Goal: Obtain resource: Download file/media

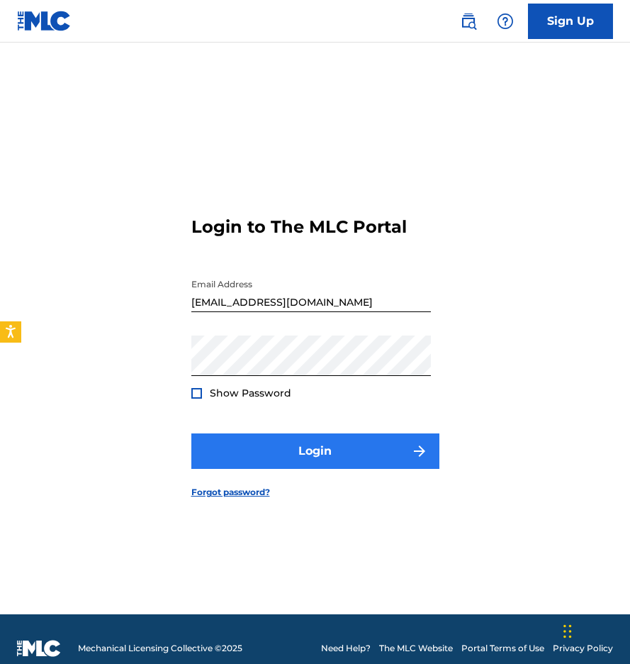
click at [323, 453] on button "Login" at bounding box center [315, 450] width 248 height 35
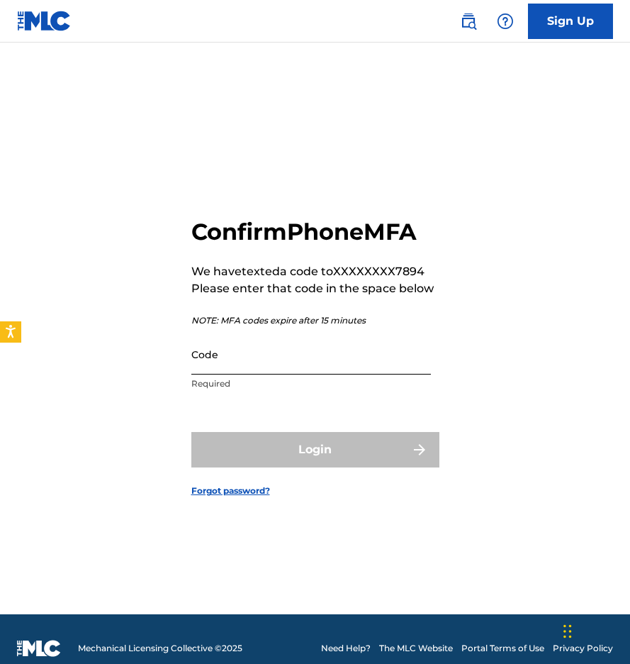
click at [338, 357] on input "Code" at bounding box center [311, 354] width 240 height 40
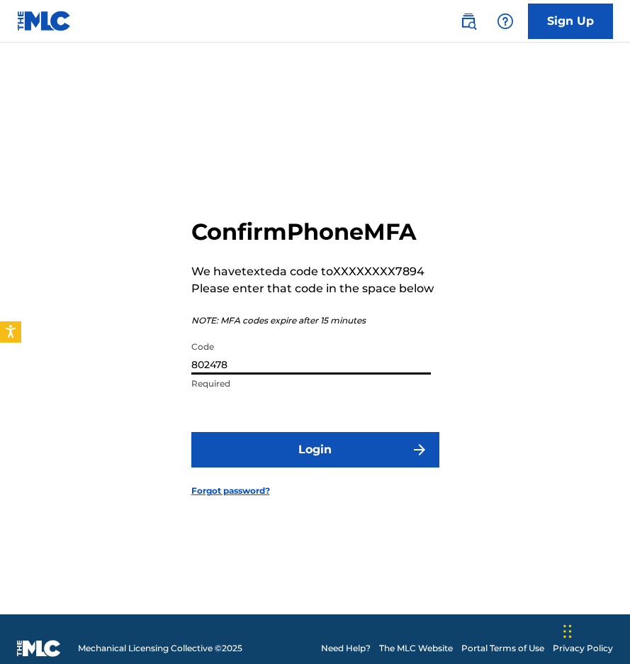
type input "802478"
click at [315, 449] on button "Login" at bounding box center [315, 449] width 248 height 35
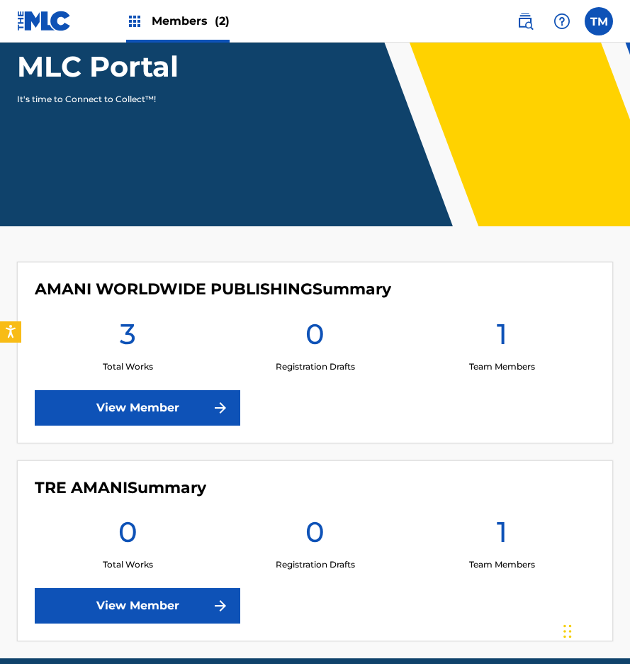
scroll to position [133, 0]
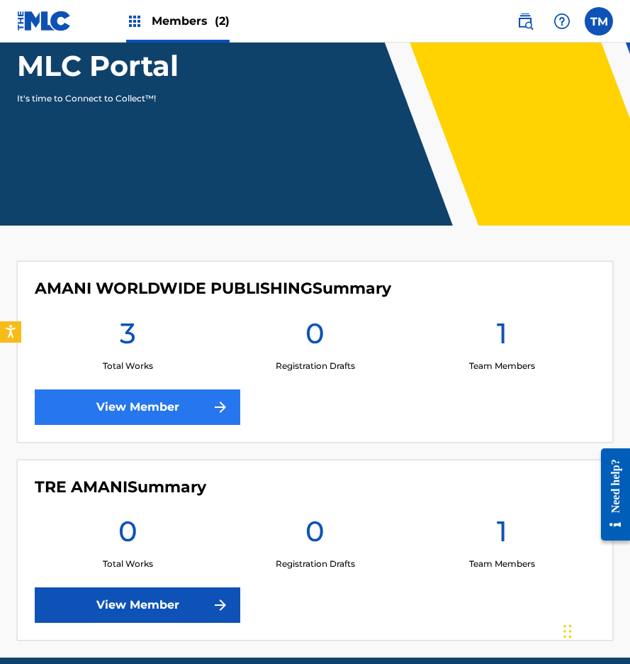
click at [110, 398] on link "View Member" at bounding box center [138, 406] width 206 height 35
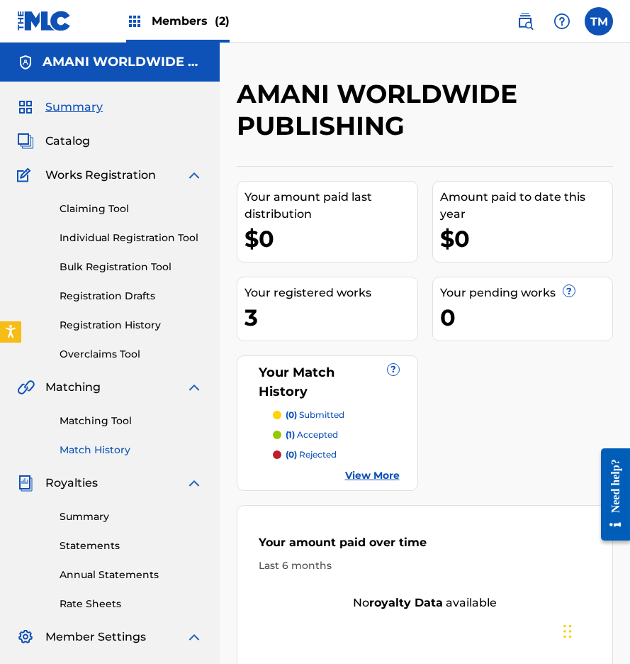
click at [100, 453] on link "Match History" at bounding box center [131, 449] width 143 height 15
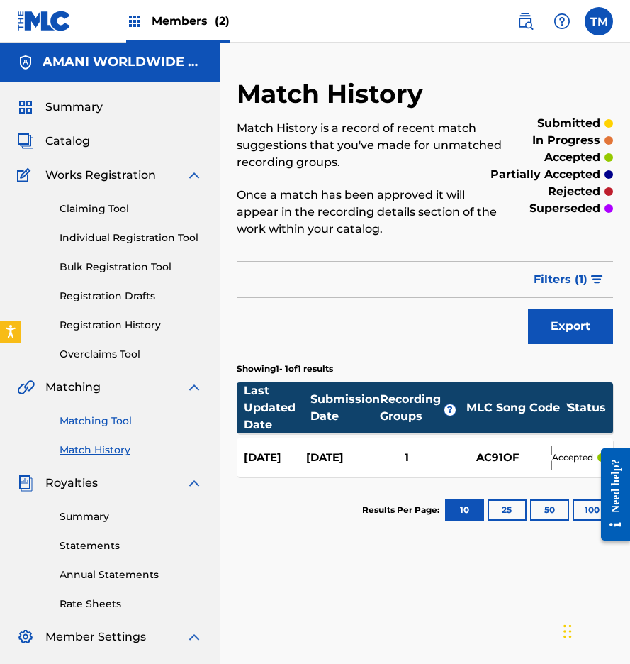
click at [88, 425] on link "Matching Tool" at bounding box center [131, 420] width 143 height 15
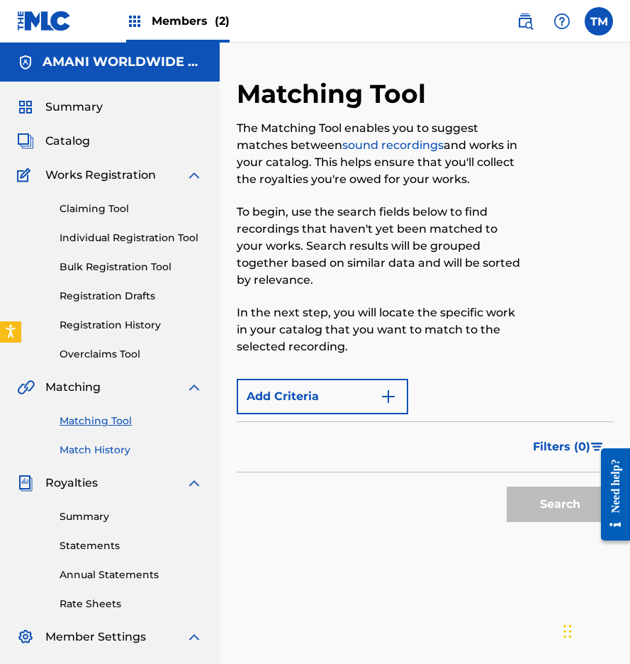
click at [99, 455] on link "Match History" at bounding box center [131, 449] width 143 height 15
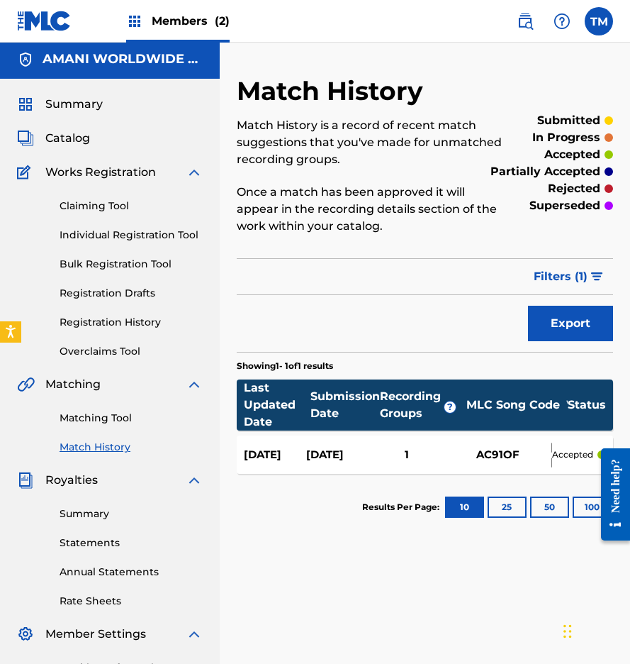
scroll to position [1, 0]
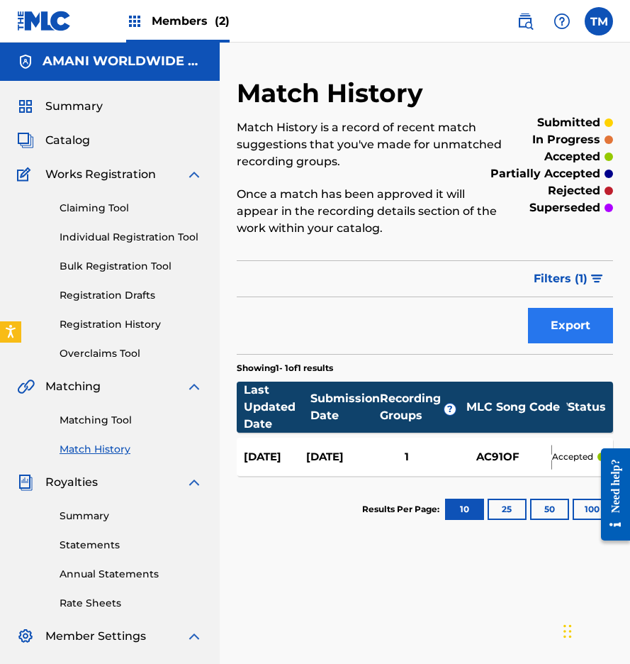
click at [559, 325] on button "Export" at bounding box center [570, 325] width 85 height 35
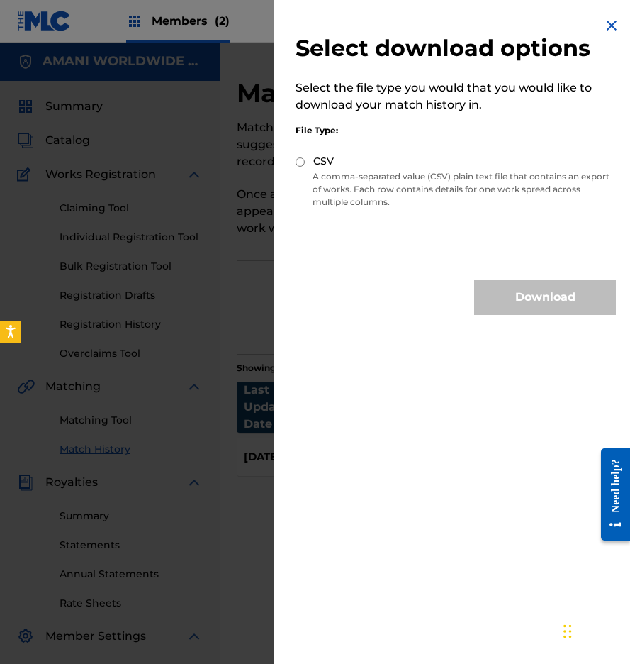
click at [300, 160] on input "CSV" at bounding box center [300, 161] width 9 height 9
radio input "true"
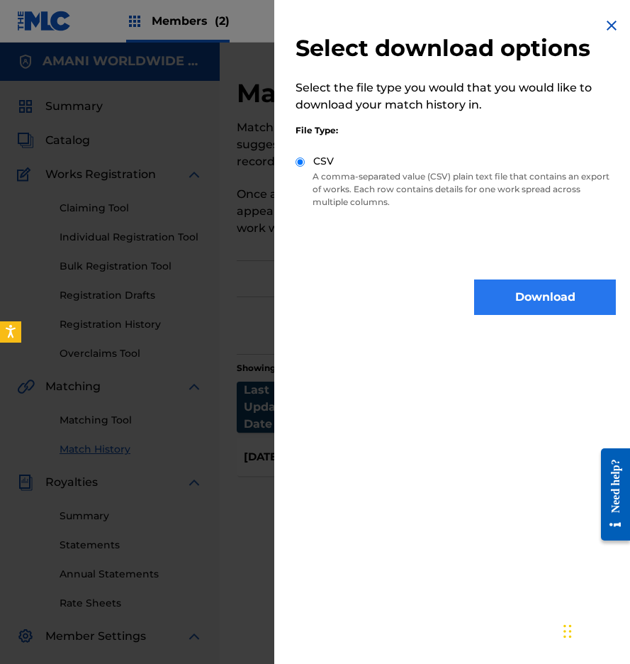
click at [509, 299] on button "Download" at bounding box center [545, 296] width 142 height 35
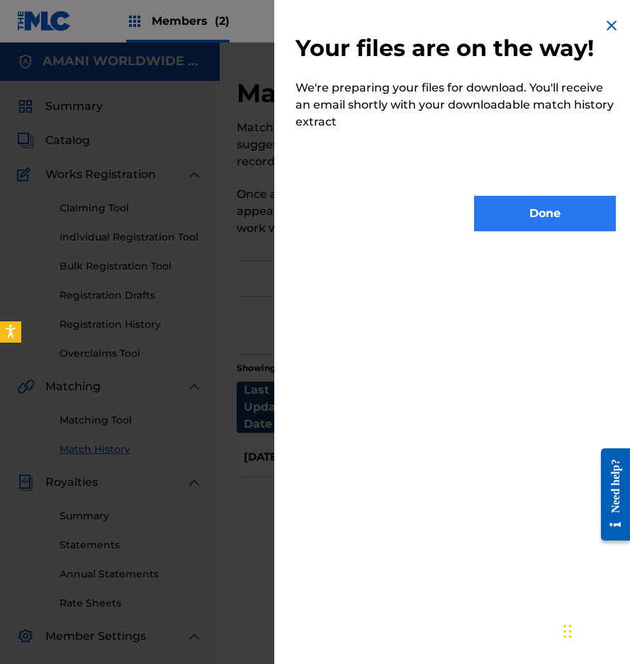
click at [521, 208] on button "Done" at bounding box center [545, 213] width 142 height 35
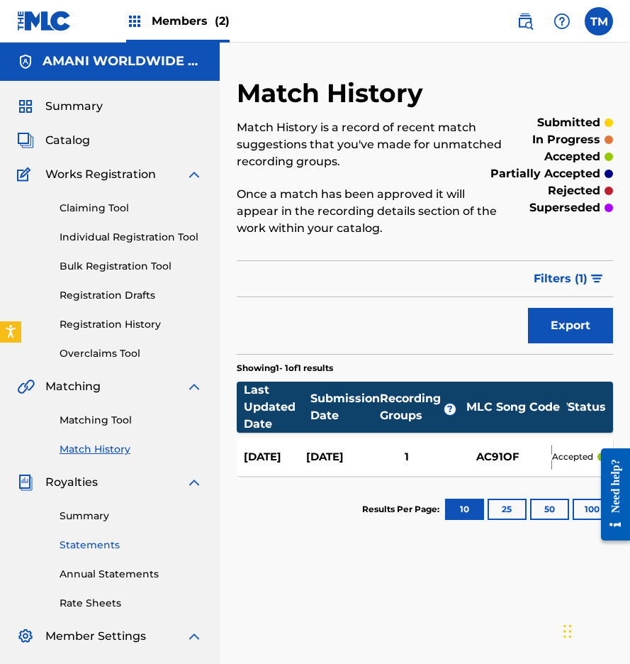
click at [90, 540] on link "Statements" at bounding box center [131, 544] width 143 height 15
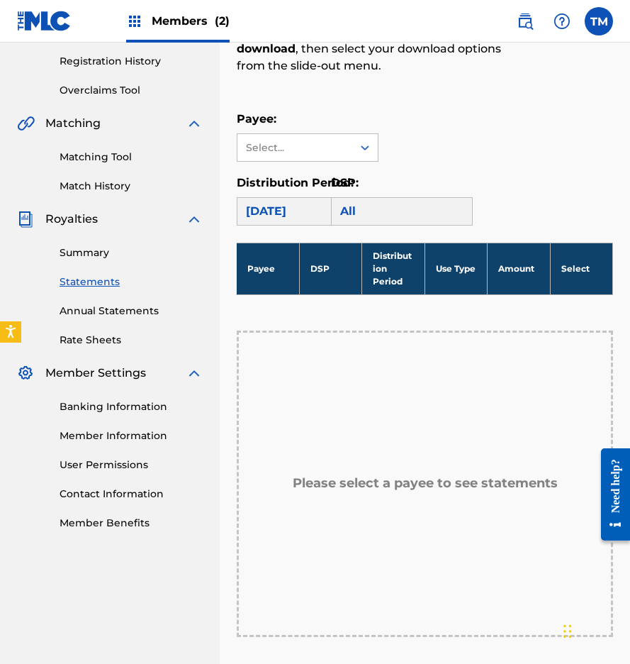
scroll to position [271, 0]
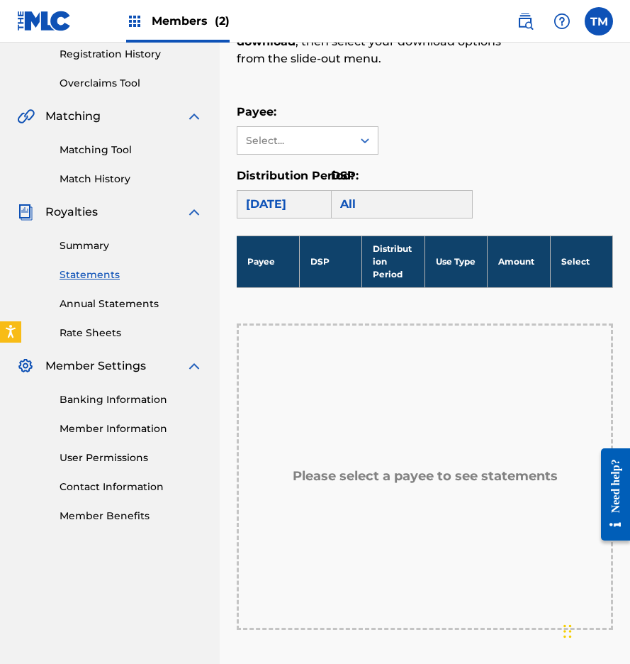
click at [318, 204] on div "[DATE]" at bounding box center [308, 204] width 142 height 28
click at [321, 128] on div "Select..." at bounding box center [295, 140] width 115 height 27
click at [98, 304] on link "Annual Statements" at bounding box center [131, 303] width 143 height 15
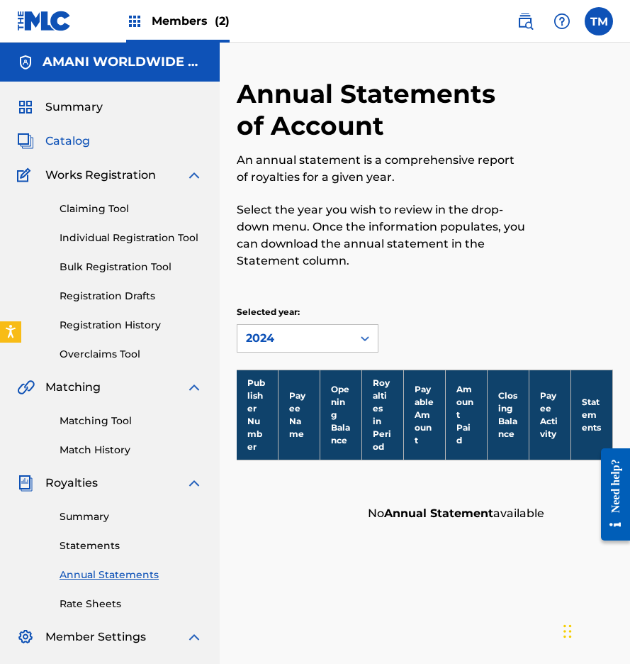
click at [82, 144] on span "Catalog" at bounding box center [67, 141] width 45 height 17
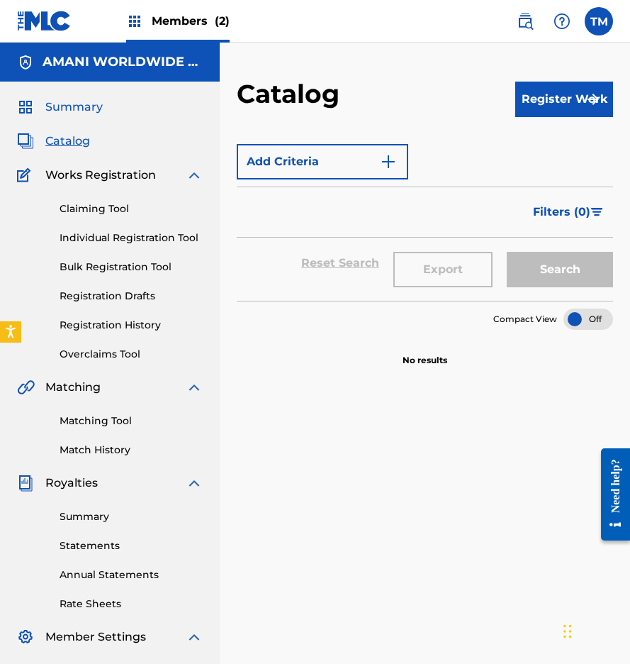
click at [87, 106] on span "Summary" at bounding box center [73, 107] width 57 height 17
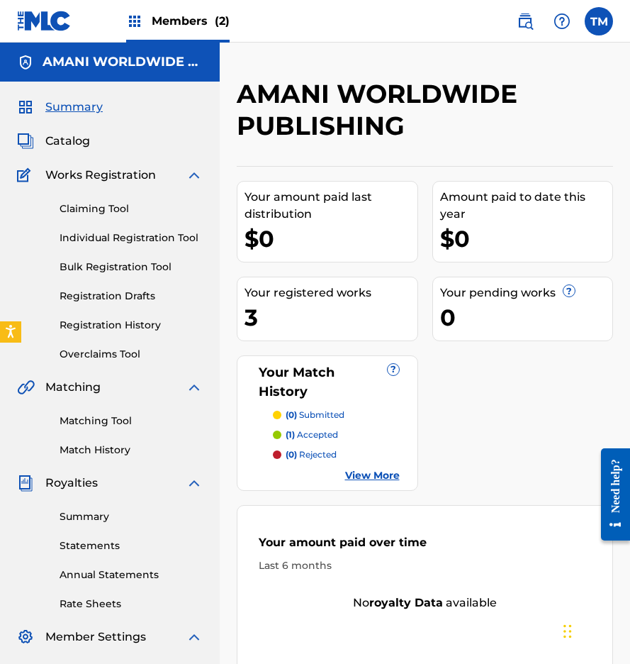
click at [370, 479] on link "View More" at bounding box center [372, 475] width 55 height 15
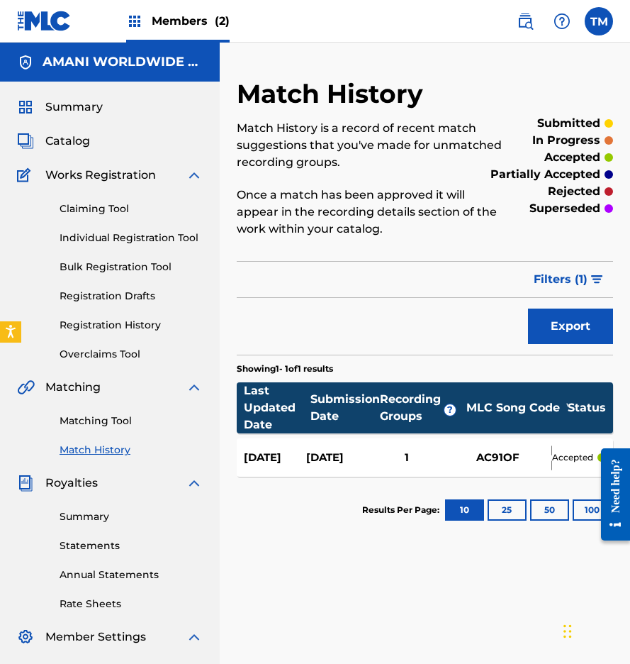
click at [499, 456] on div "AC91OF" at bounding box center [498, 458] width 106 height 16
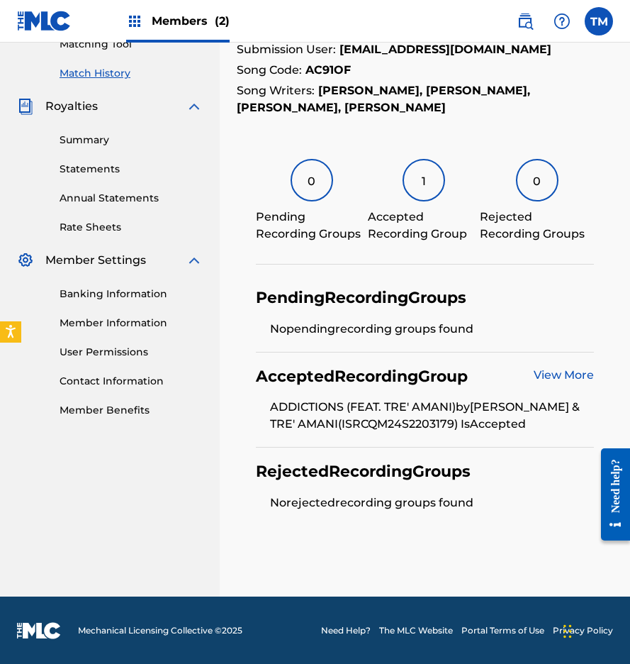
scroll to position [376, 0]
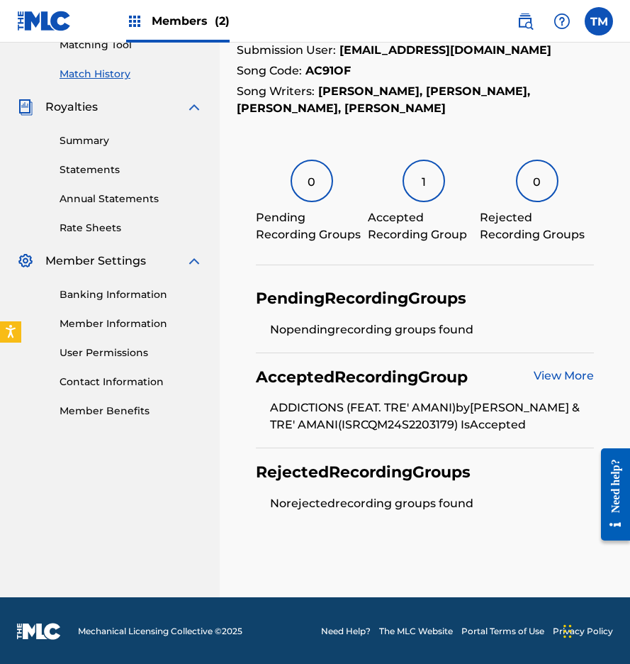
click at [542, 374] on link "View More" at bounding box center [564, 375] width 60 height 13
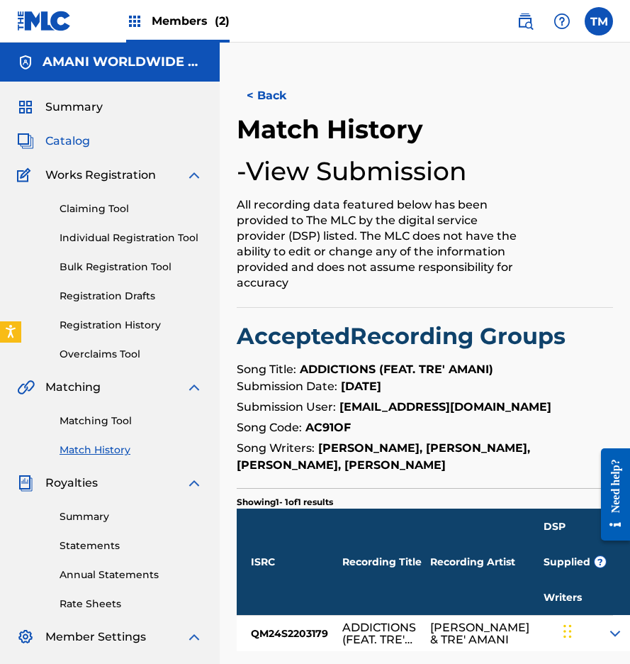
click at [50, 135] on span "Catalog" at bounding box center [67, 141] width 45 height 17
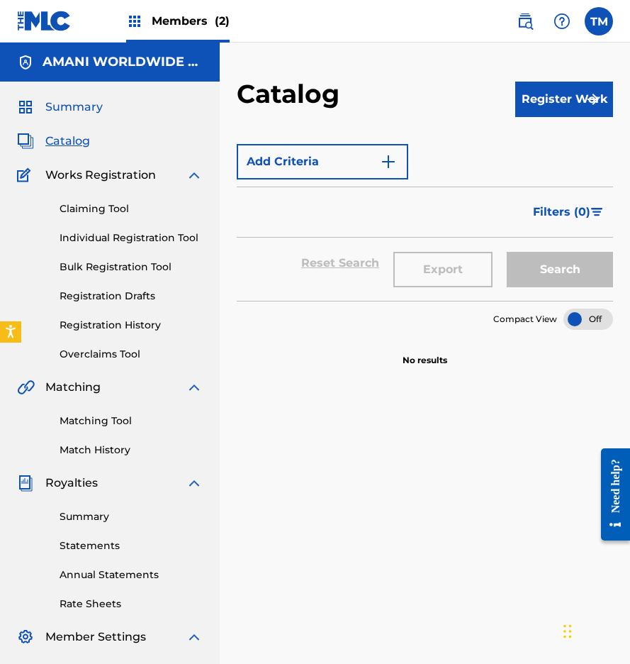
click at [52, 103] on span "Summary" at bounding box center [73, 107] width 57 height 17
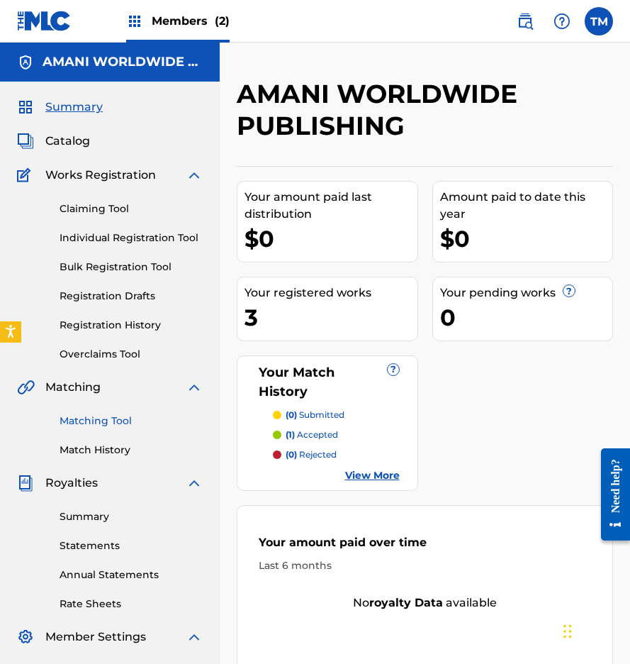
click at [100, 422] on link "Matching Tool" at bounding box center [131, 420] width 143 height 15
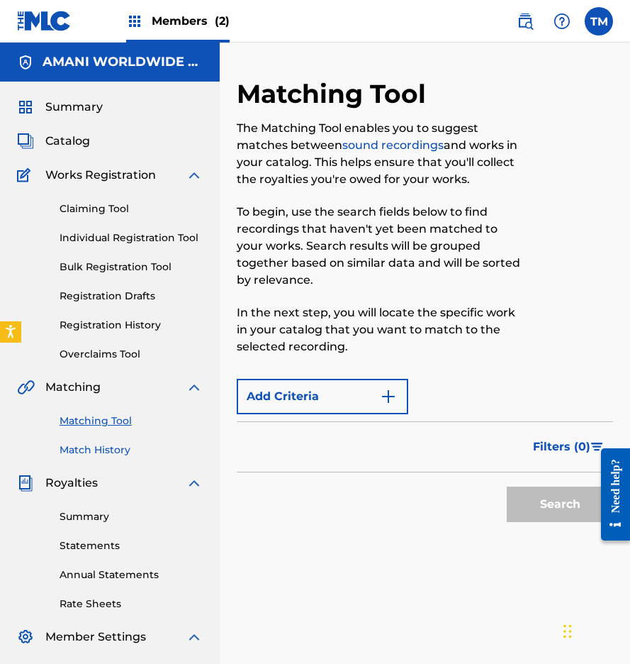
click at [92, 445] on link "Match History" at bounding box center [131, 449] width 143 height 15
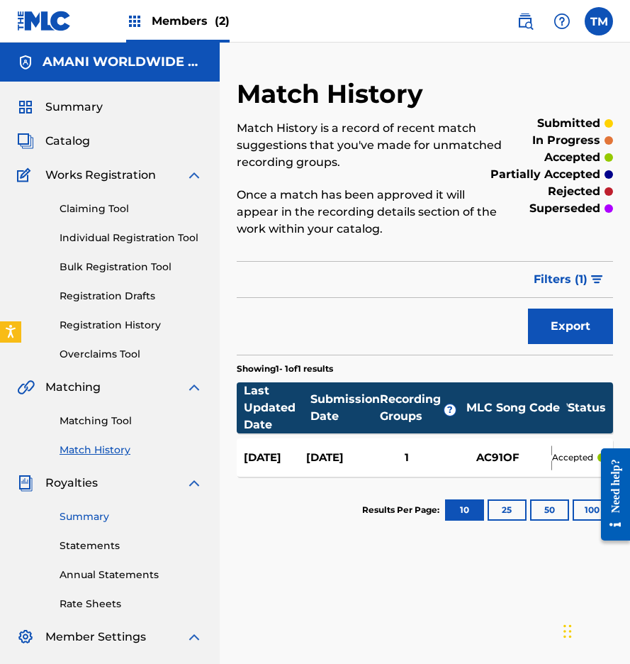
click at [90, 519] on link "Summary" at bounding box center [131, 516] width 143 height 15
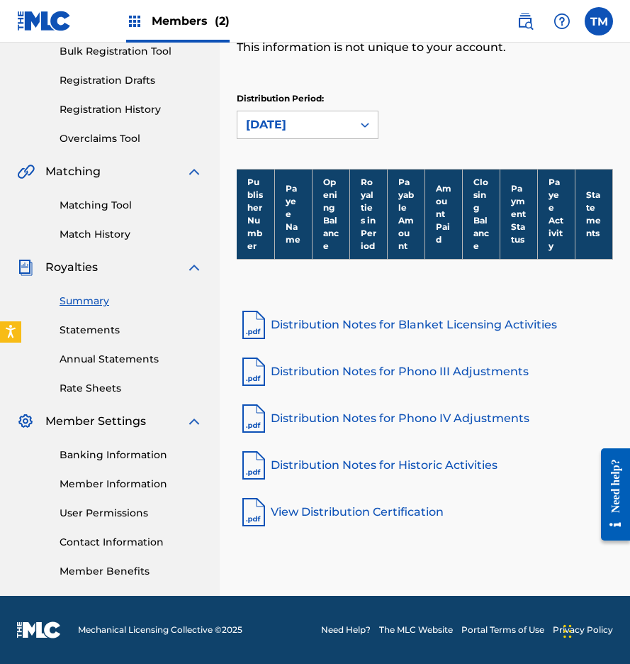
scroll to position [216, 0]
click at [323, 462] on link "Distribution Notes for Historic Activities" at bounding box center [425, 465] width 377 height 34
click at [84, 391] on link "Rate Sheets" at bounding box center [131, 388] width 143 height 15
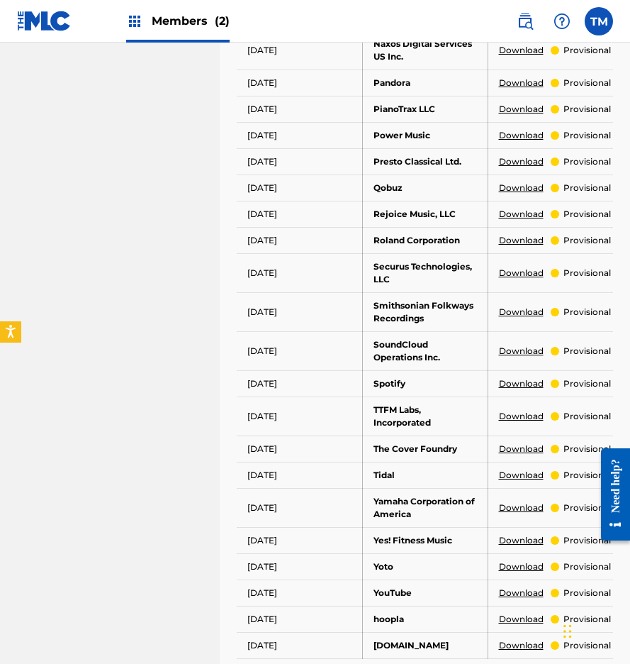
scroll to position [805, 0]
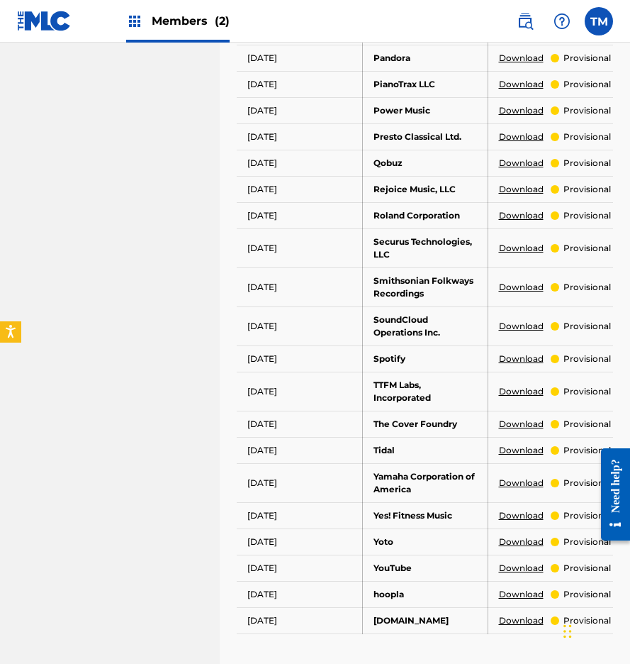
click at [514, 359] on link "Download" at bounding box center [521, 358] width 45 height 13
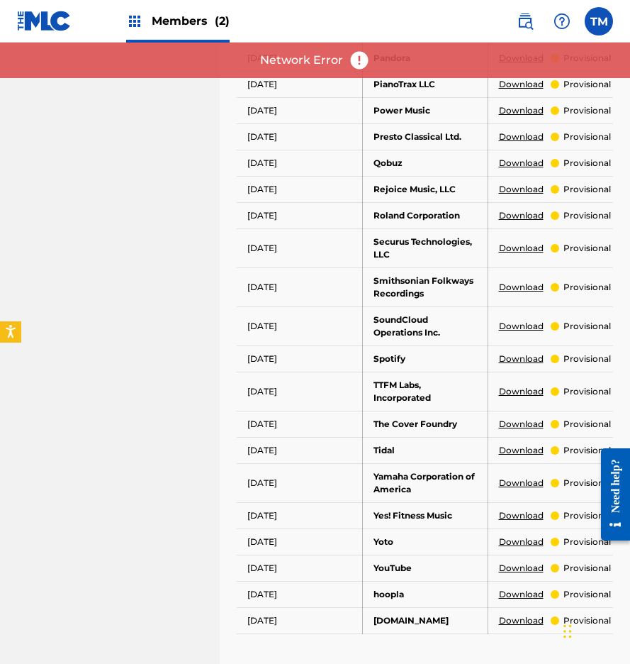
click at [514, 359] on link "Download" at bounding box center [521, 358] width 45 height 13
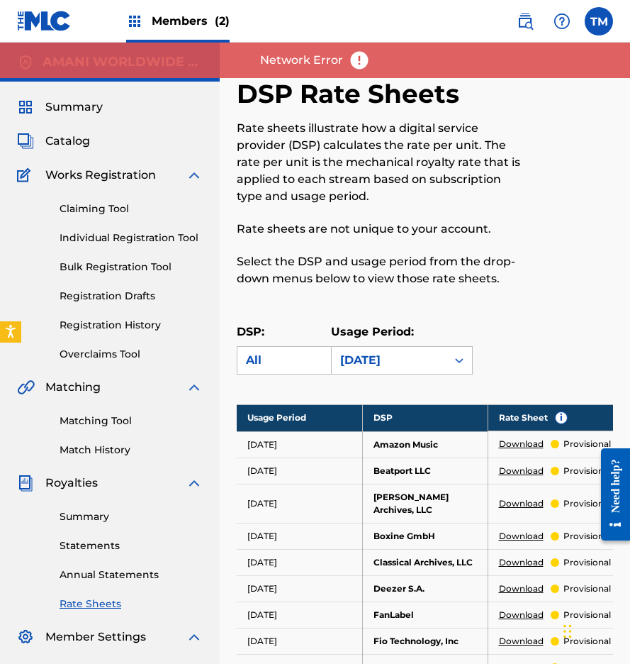
scroll to position [0, 0]
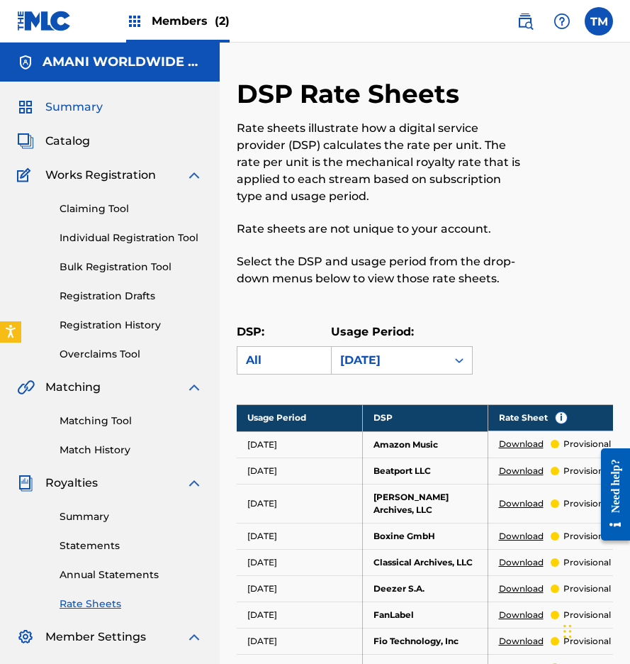
click at [35, 111] on link "Summary" at bounding box center [60, 107] width 86 height 17
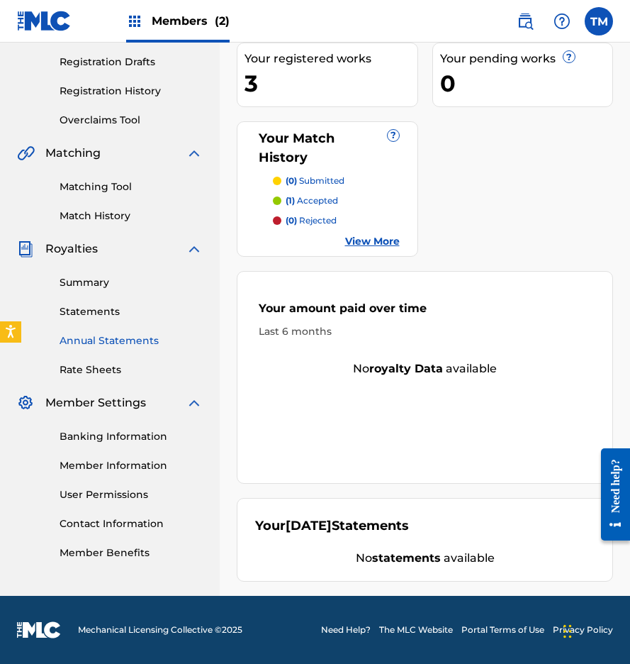
scroll to position [234, 0]
click at [125, 345] on link "Annual Statements" at bounding box center [131, 340] width 143 height 15
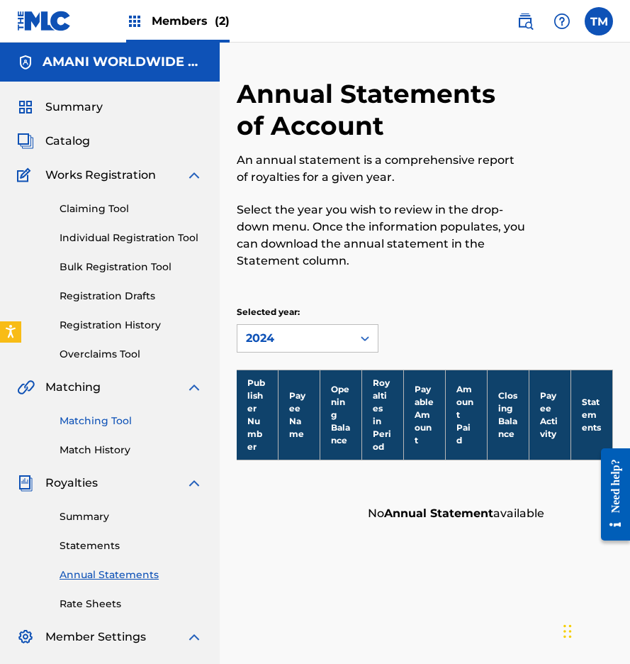
click at [114, 426] on link "Matching Tool" at bounding box center [131, 420] width 143 height 15
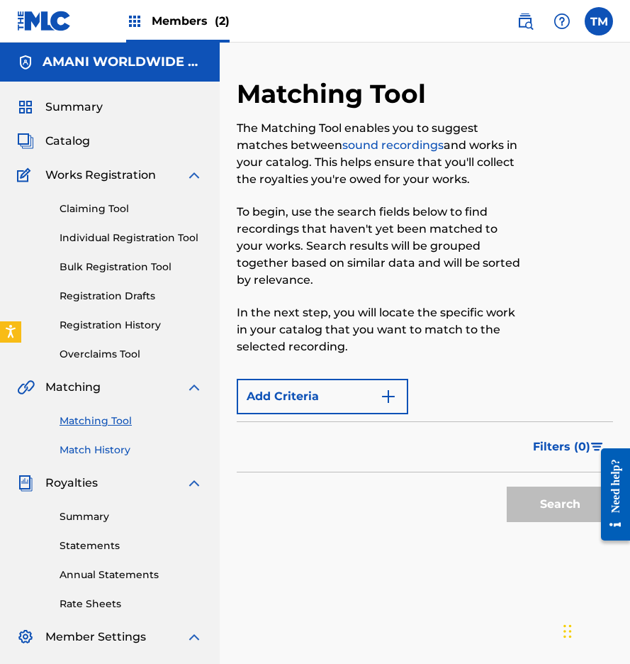
click at [114, 454] on link "Match History" at bounding box center [131, 449] width 143 height 15
